Goal: Information Seeking & Learning: Learn about a topic

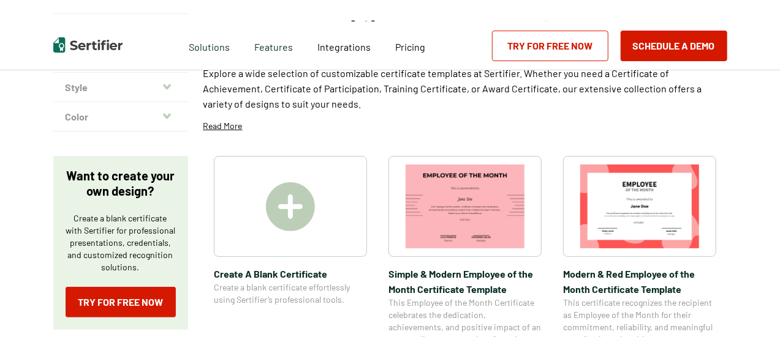
scroll to position [122, 0]
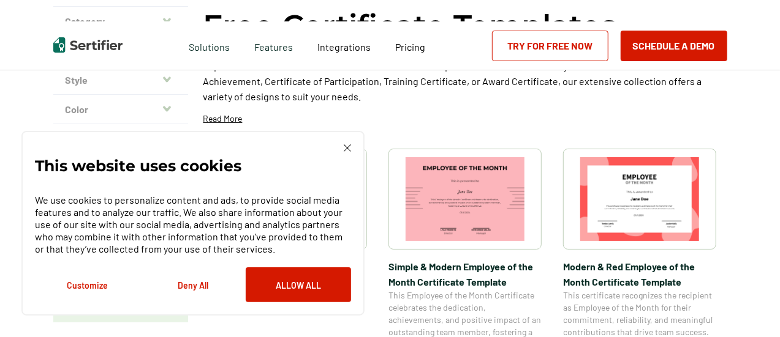
click at [344, 145] on img at bounding box center [347, 148] width 7 height 7
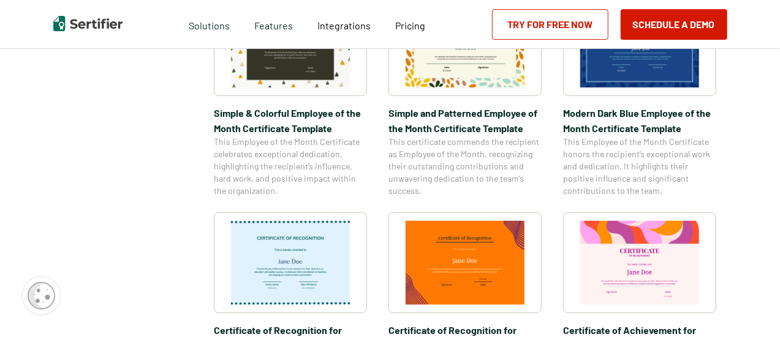
scroll to position [490, 0]
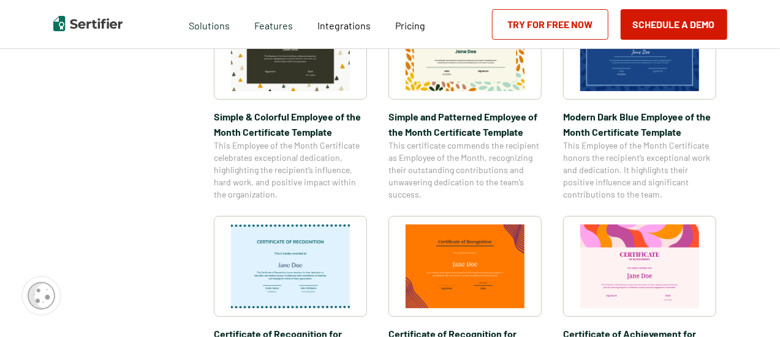
click at [672, 123] on span "Modern Dark Blue Employee of the Month Certificate Template" at bounding box center [639, 124] width 153 height 31
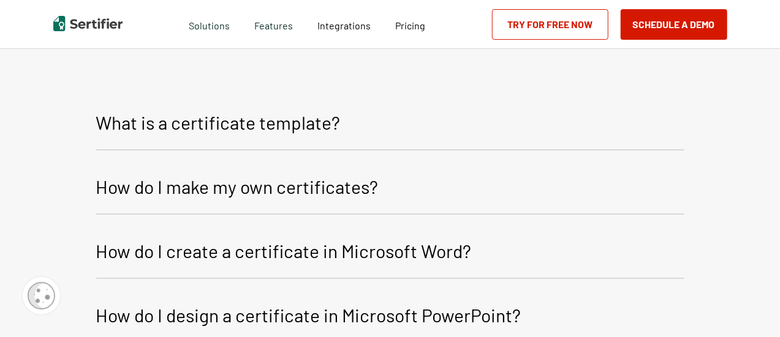
scroll to position [1459, 0]
click at [625, 170] on button "How do I make my own certificates?" at bounding box center [390, 189] width 588 height 52
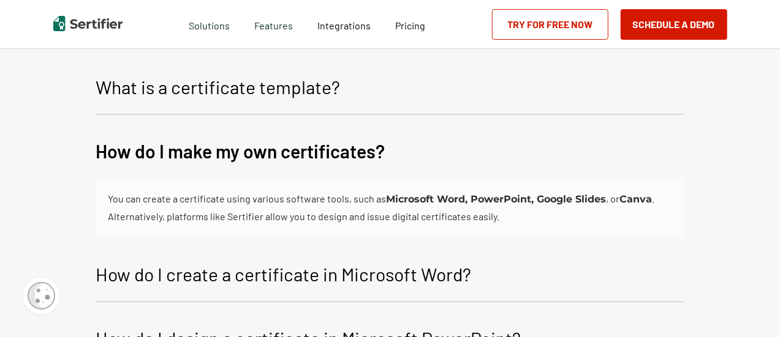
scroll to position [1521, 0]
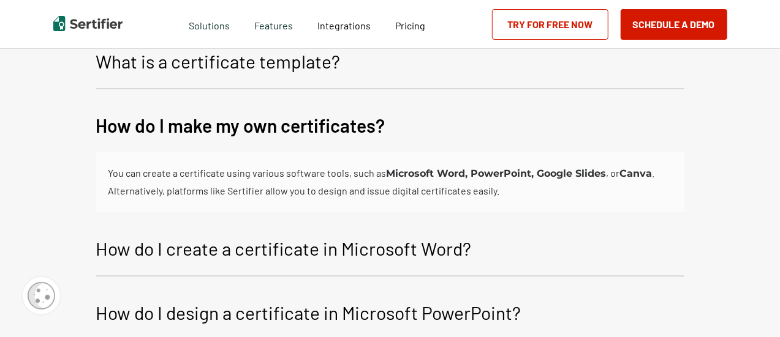
click at [581, 233] on button "How do I create a certificate in Microsoft Word?" at bounding box center [390, 251] width 588 height 52
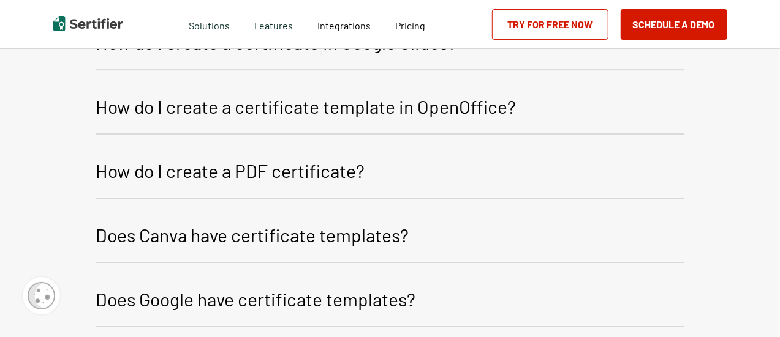
scroll to position [1949, 0]
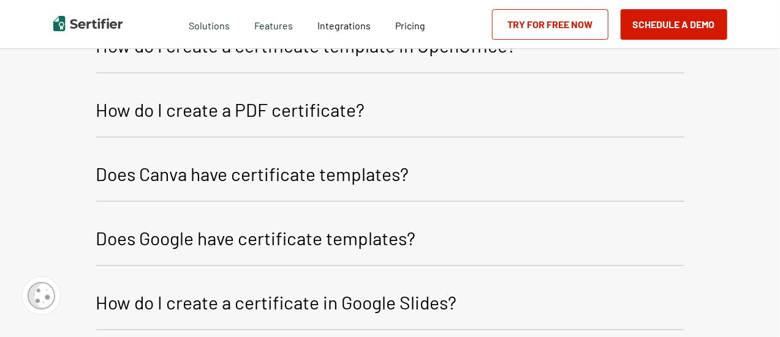
scroll to position [2011, 0]
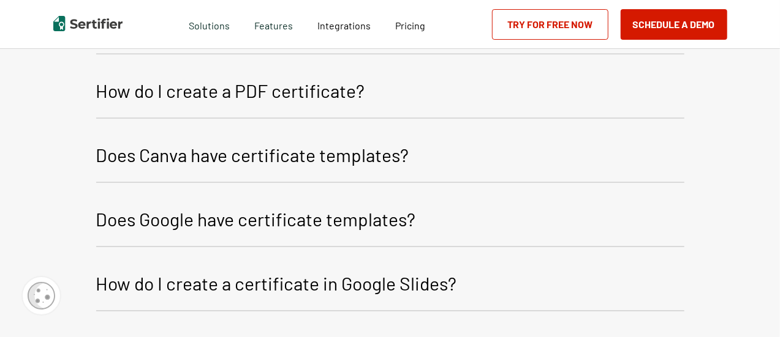
click at [540, 214] on button "Does Google have certificate templates?" at bounding box center [390, 221] width 588 height 52
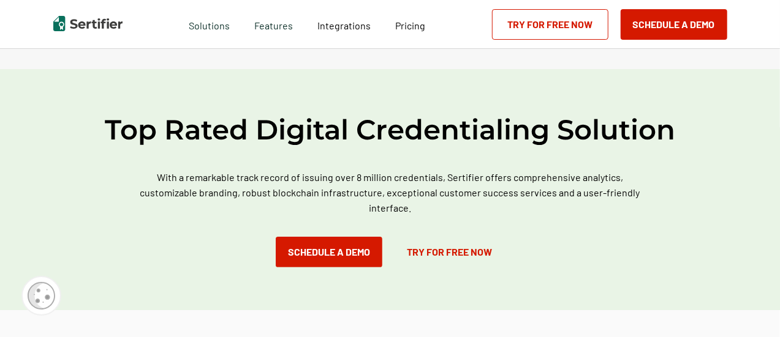
scroll to position [2378, 0]
